Goal: Information Seeking & Learning: Learn about a topic

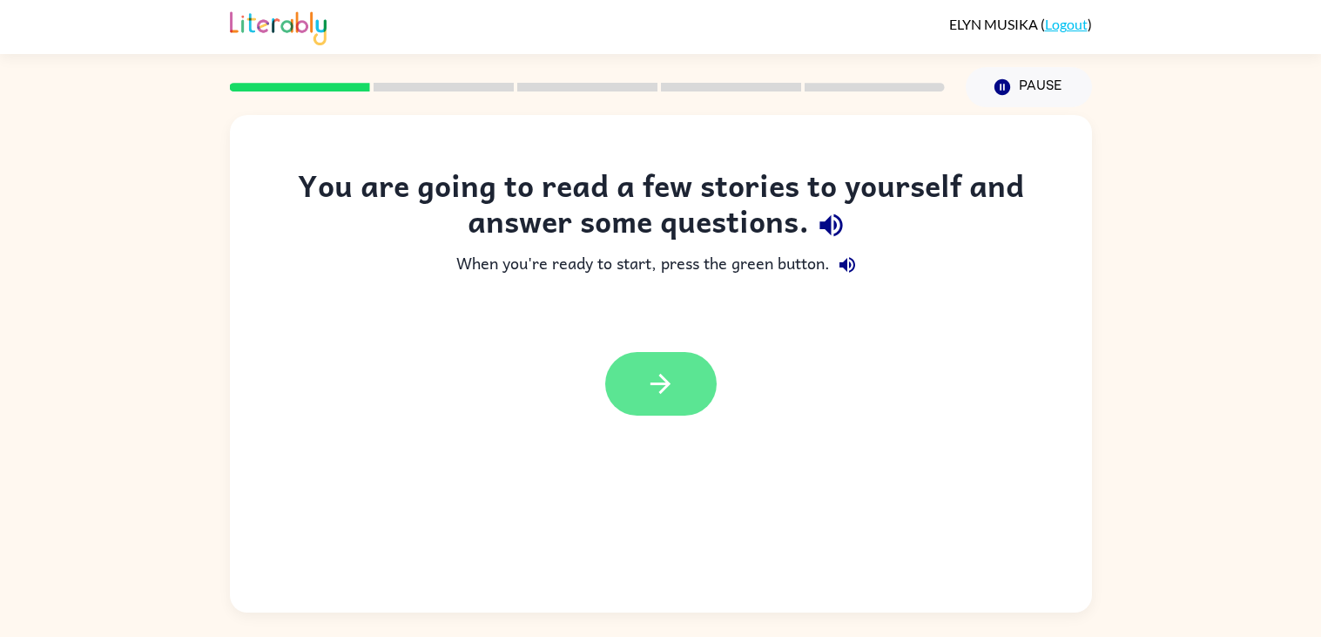
click at [686, 383] on button "button" at bounding box center [660, 384] width 111 height 64
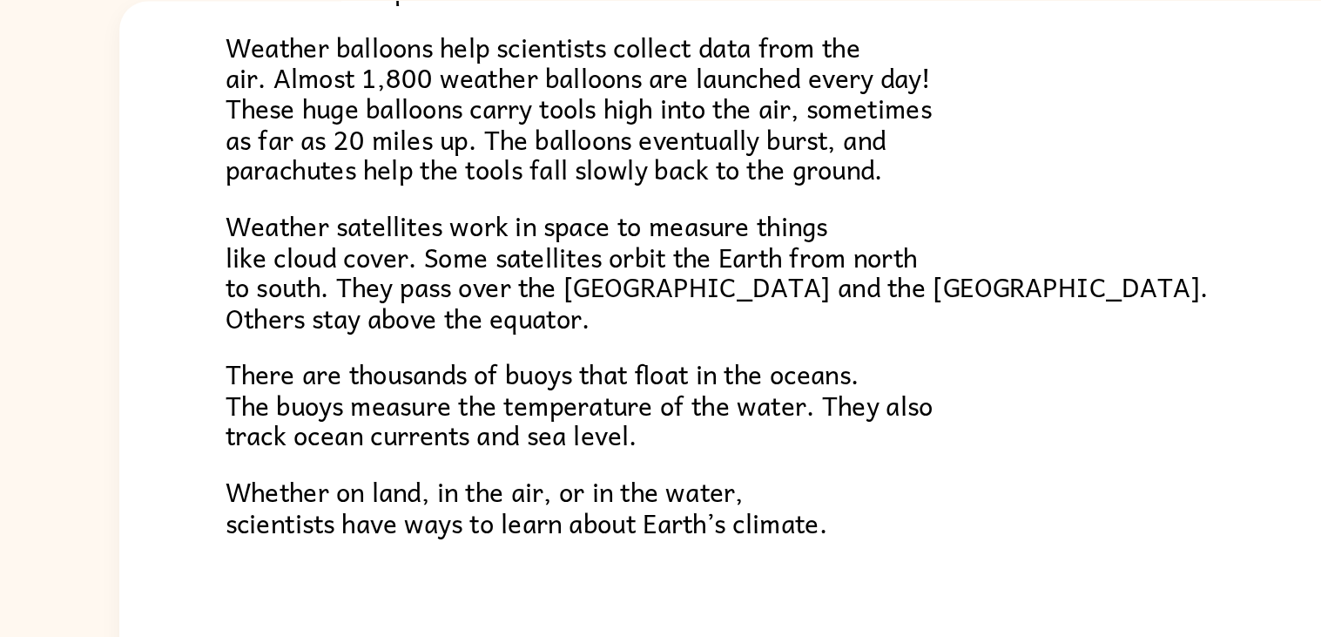
scroll to position [486, 0]
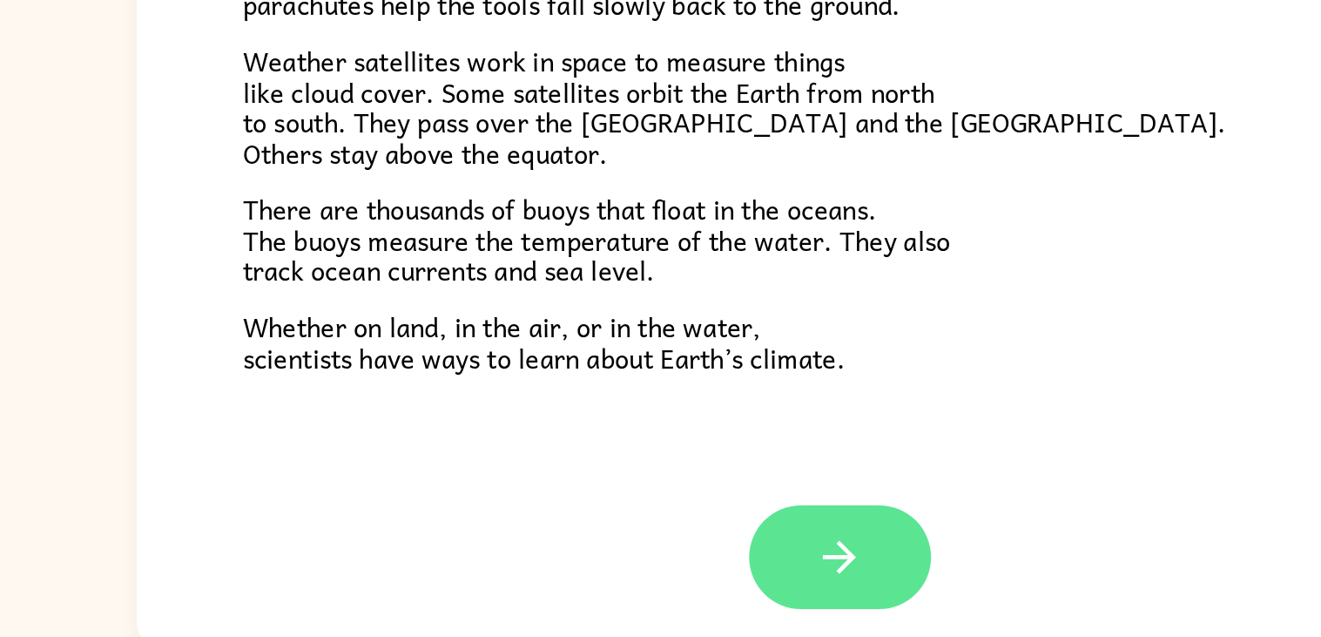
click at [697, 571] on button "button" at bounding box center [660, 555] width 111 height 64
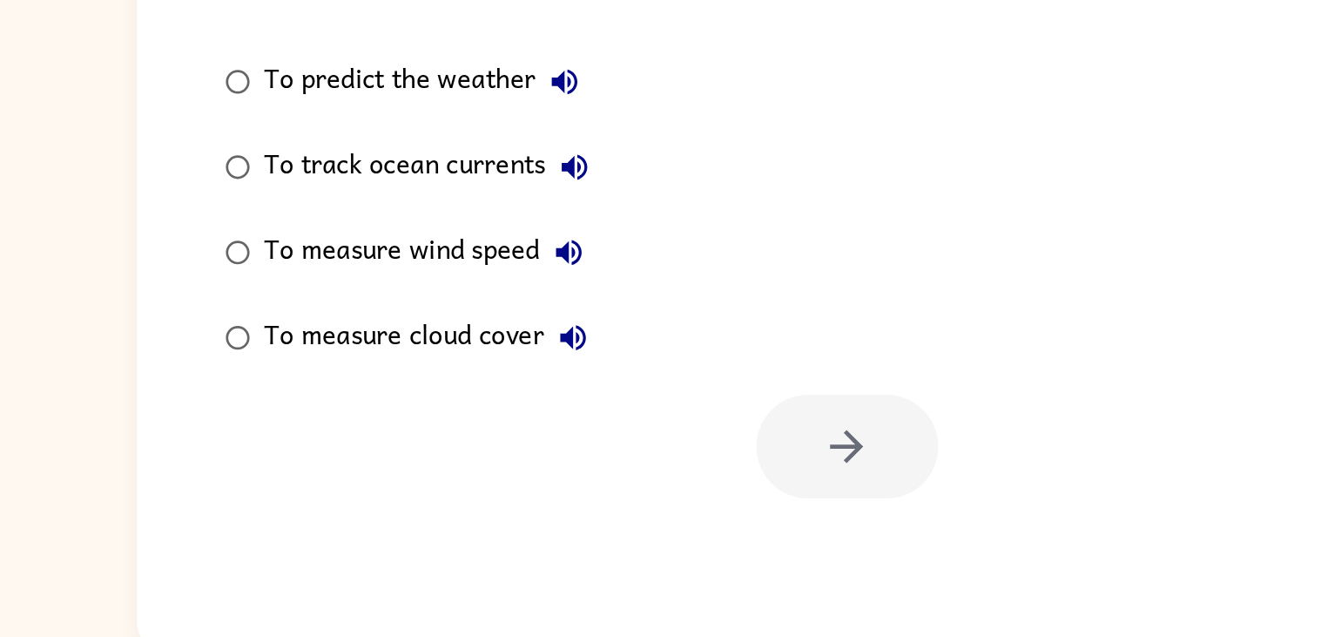
scroll to position [0, 0]
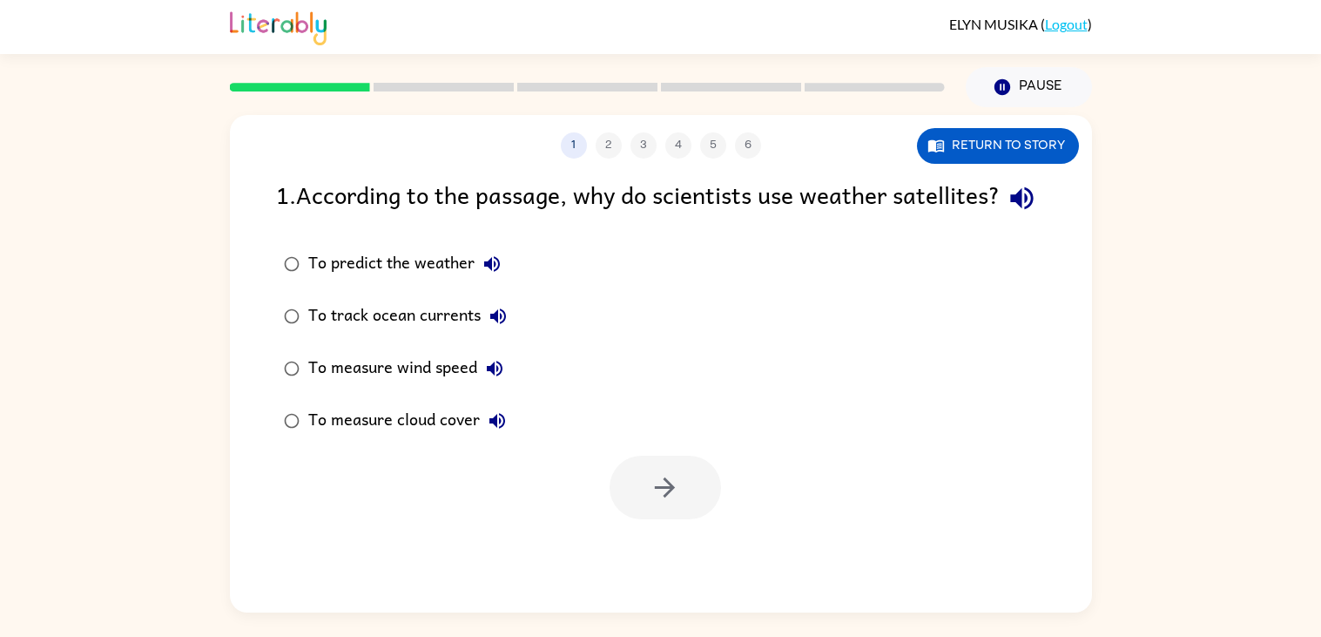
click at [371, 281] on div "To predict the weather" at bounding box center [408, 263] width 201 height 35
click at [640, 519] on button "button" at bounding box center [665, 487] width 111 height 64
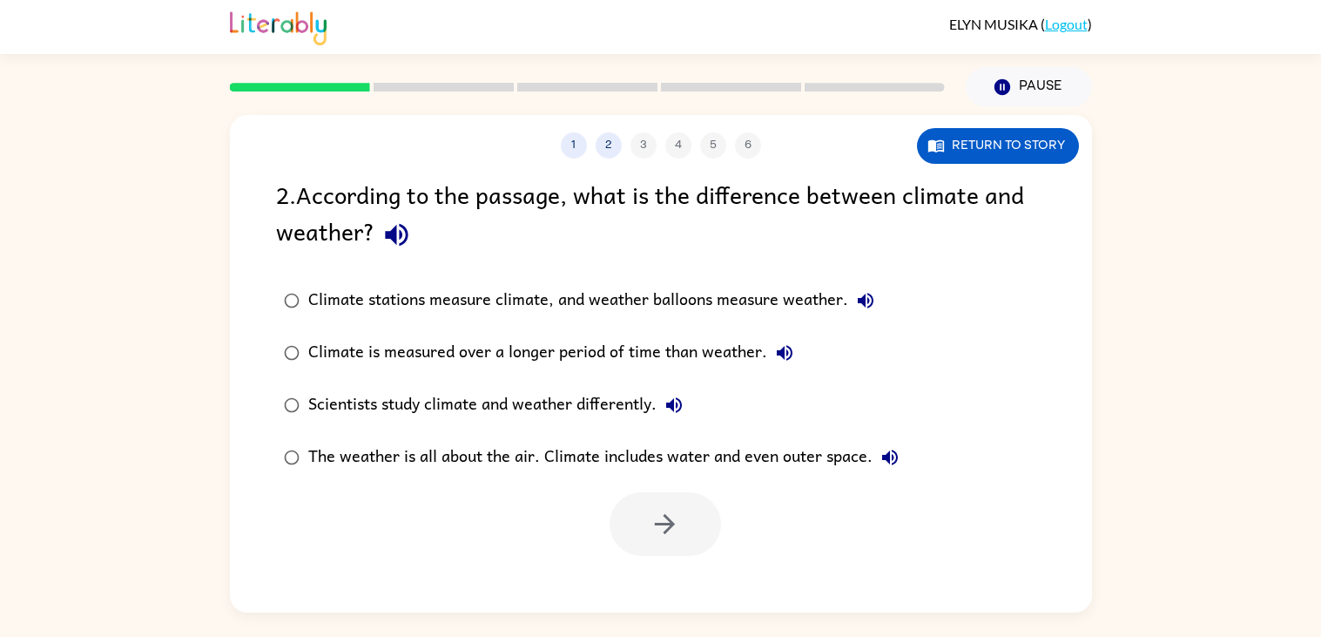
click at [367, 324] on label "Climate stations measure climate, and weather balloons measure weather." at bounding box center [591, 300] width 650 height 52
click at [636, 548] on button "button" at bounding box center [665, 524] width 111 height 64
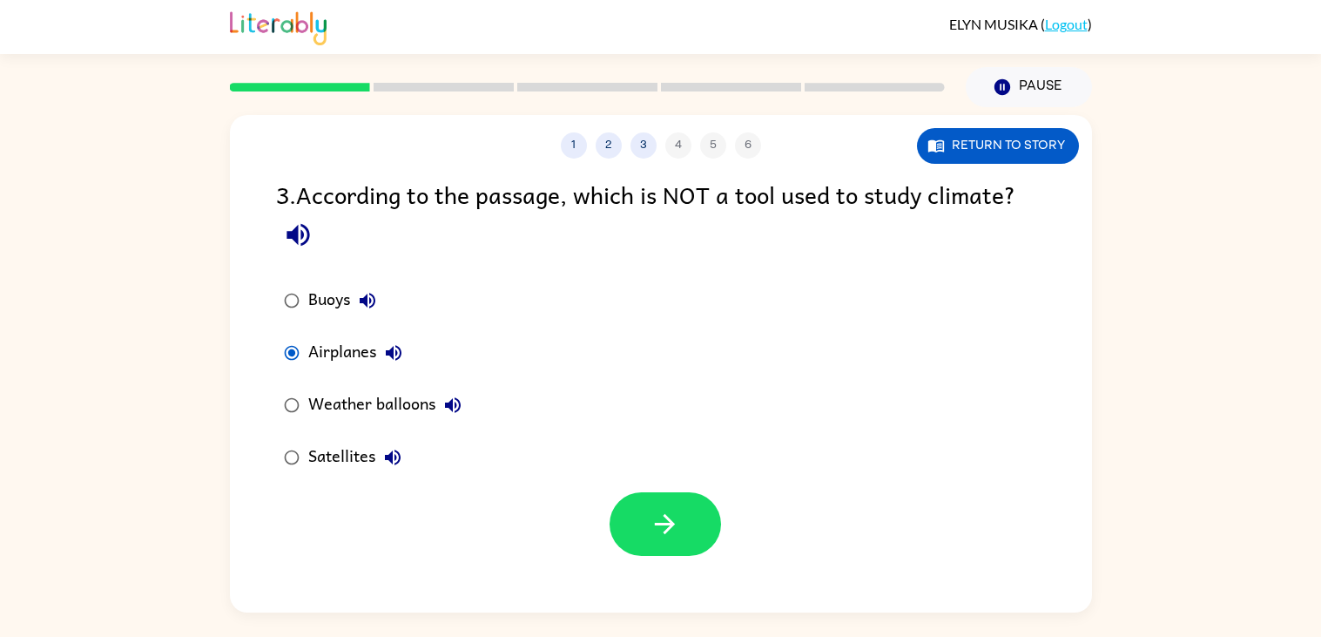
click at [330, 464] on div "Satellites" at bounding box center [359, 457] width 102 height 35
click at [658, 525] on icon "button" at bounding box center [665, 524] width 20 height 20
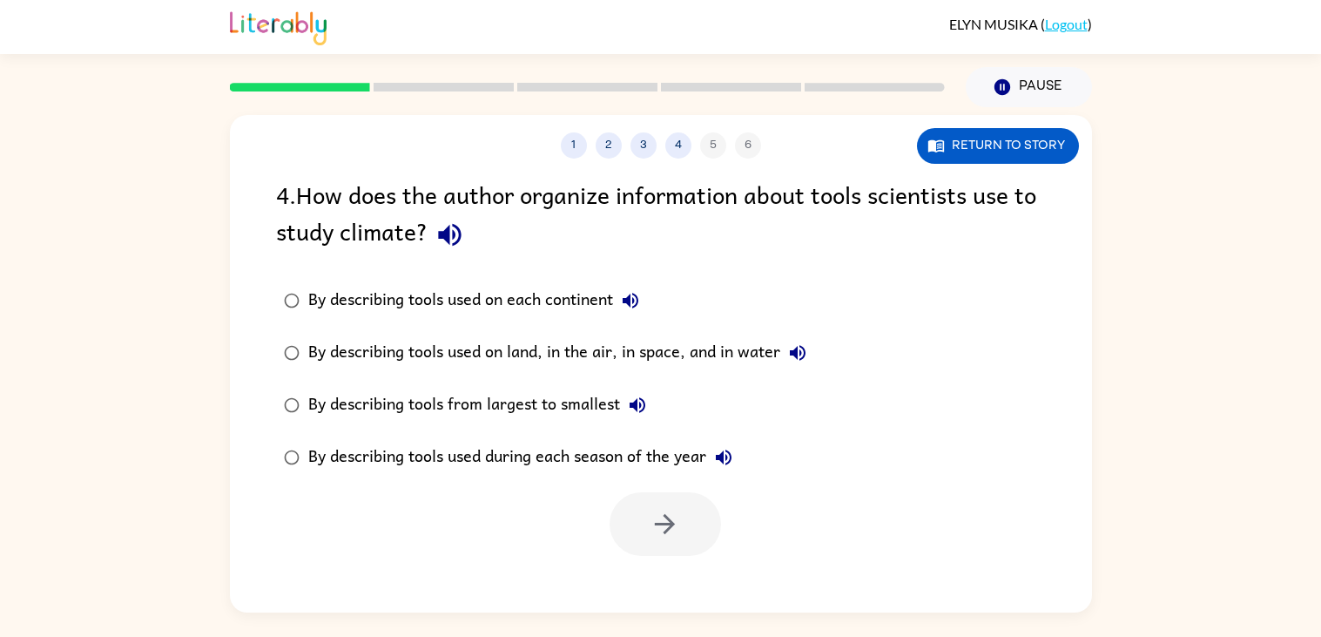
click at [551, 424] on label "By describing tools from largest to smallest" at bounding box center [544, 405] width 557 height 52
click at [658, 528] on icon "button" at bounding box center [665, 524] width 30 height 30
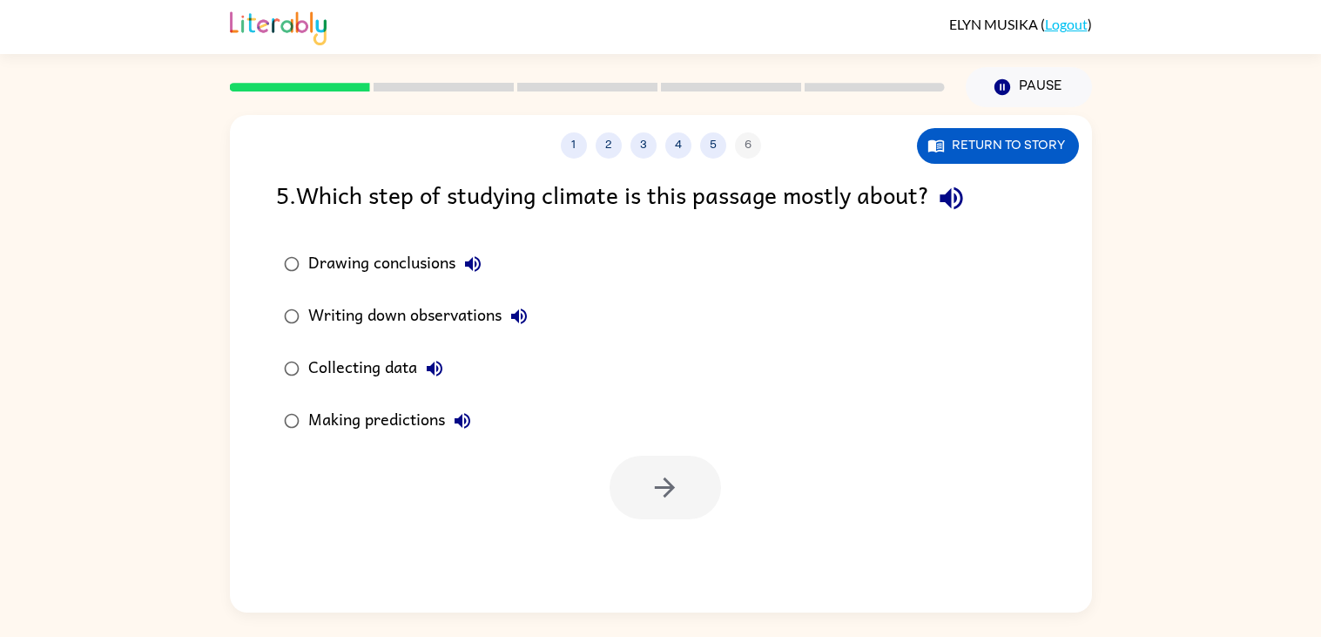
click at [401, 263] on div "Drawing conclusions" at bounding box center [399, 263] width 182 height 35
click at [410, 260] on div "Drawing conclusions" at bounding box center [399, 263] width 182 height 35
click at [670, 505] on button "button" at bounding box center [665, 487] width 111 height 64
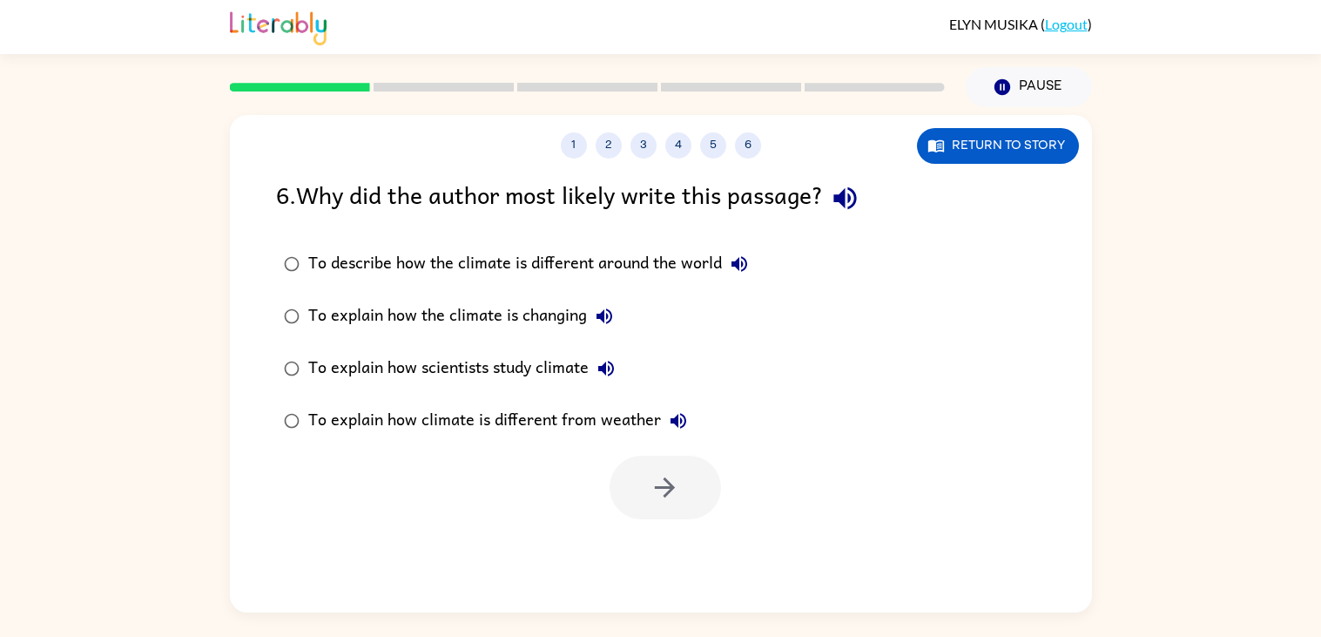
click at [683, 264] on div "To describe how the climate is different around the world" at bounding box center [532, 263] width 448 height 35
click at [643, 493] on button "button" at bounding box center [665, 487] width 111 height 64
click at [676, 490] on div at bounding box center [665, 487] width 111 height 64
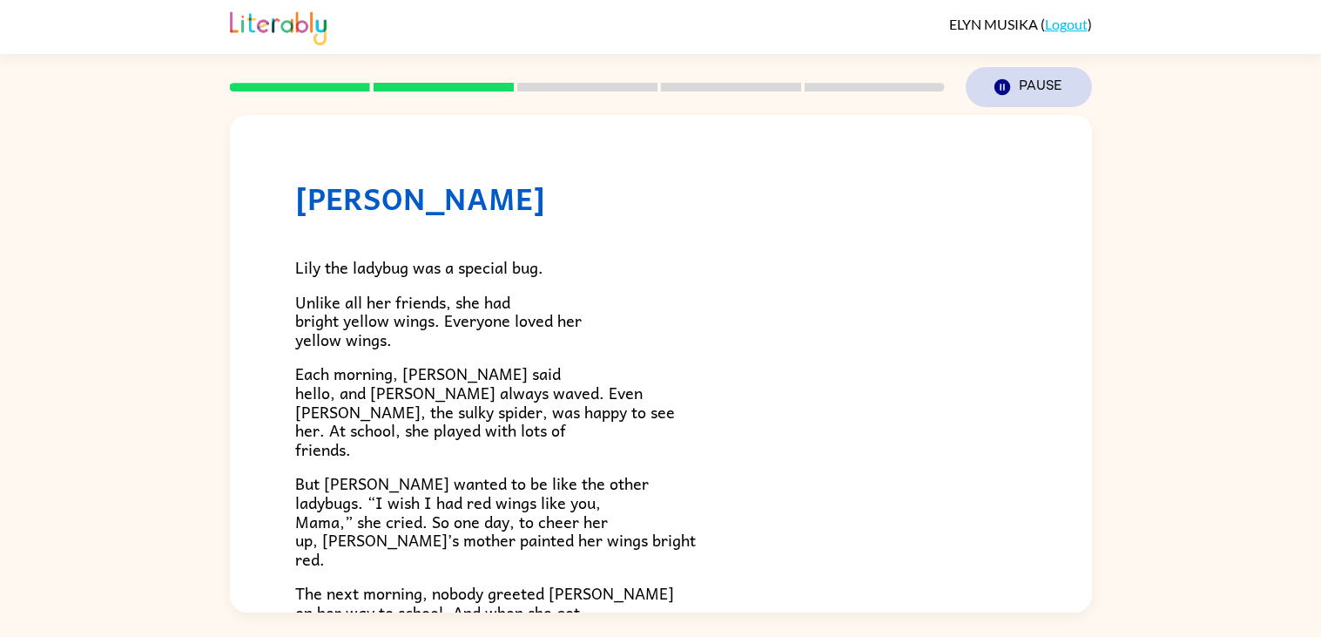
click at [985, 81] on button "Pause Pause" at bounding box center [1029, 87] width 126 height 40
